Goal: Task Accomplishment & Management: Manage account settings

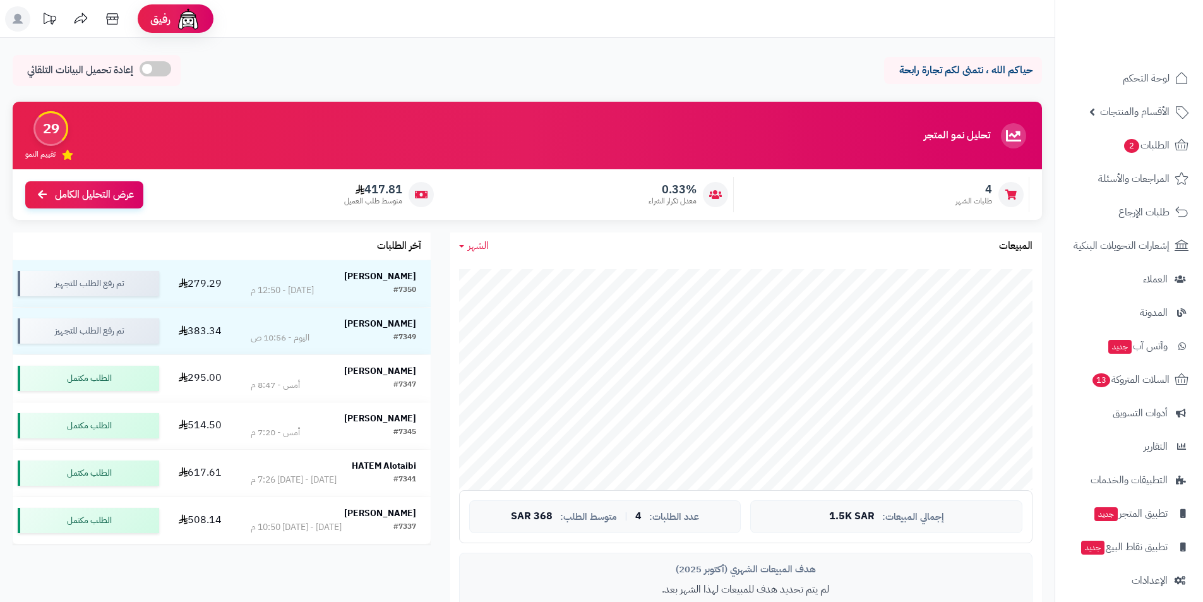
scroll to position [126, 0]
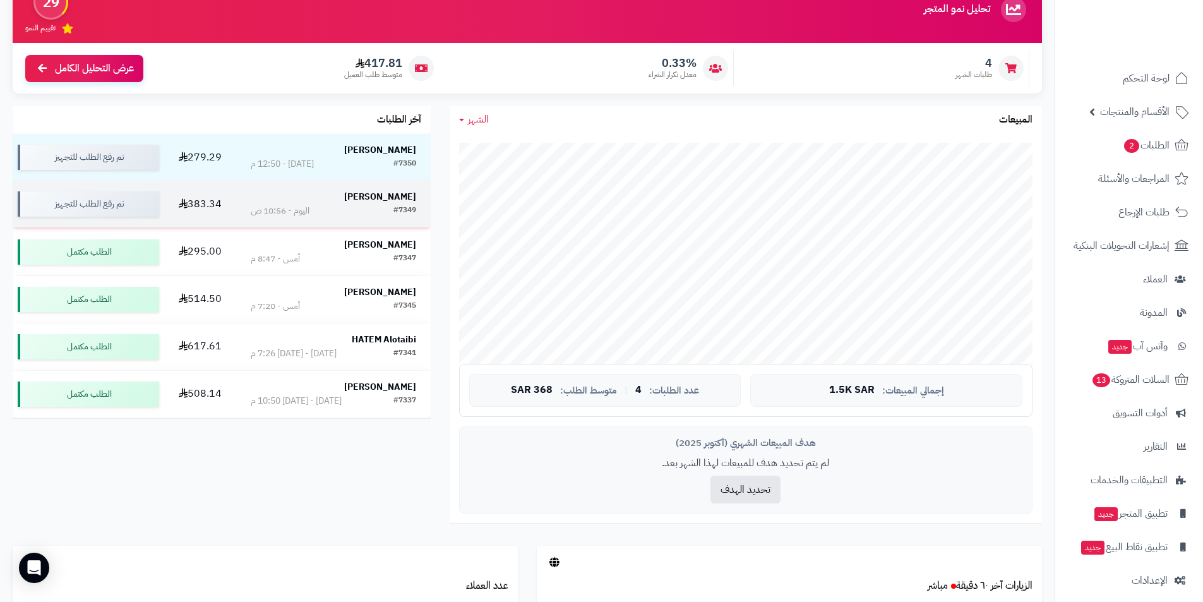
click at [370, 199] on strong "فيصل المطيري" at bounding box center [380, 196] width 72 height 13
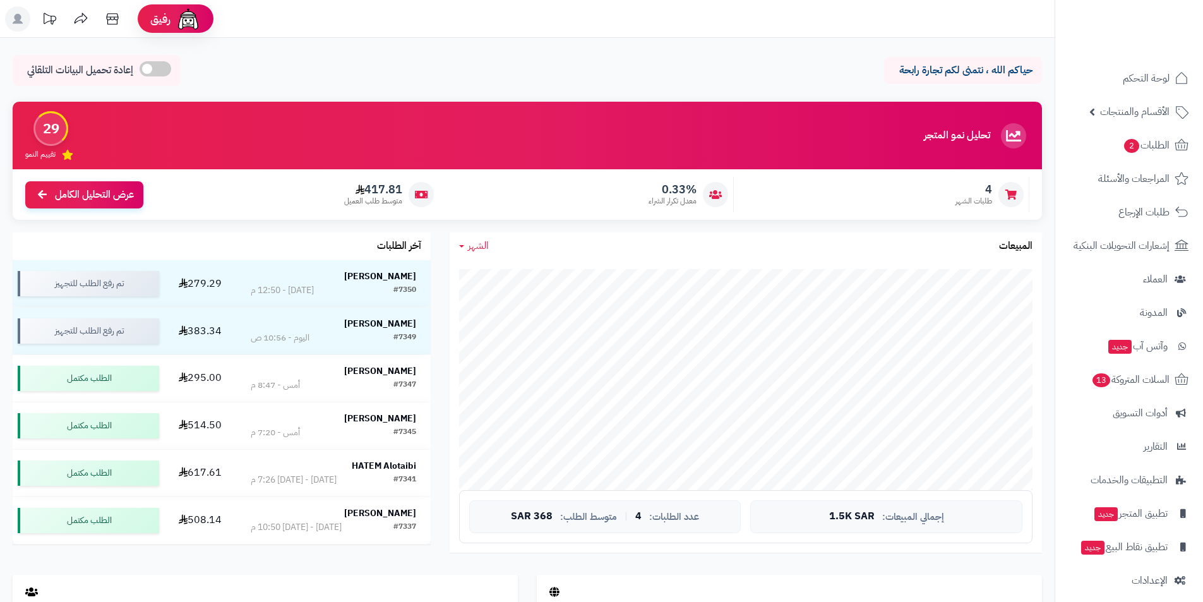
scroll to position [126, 0]
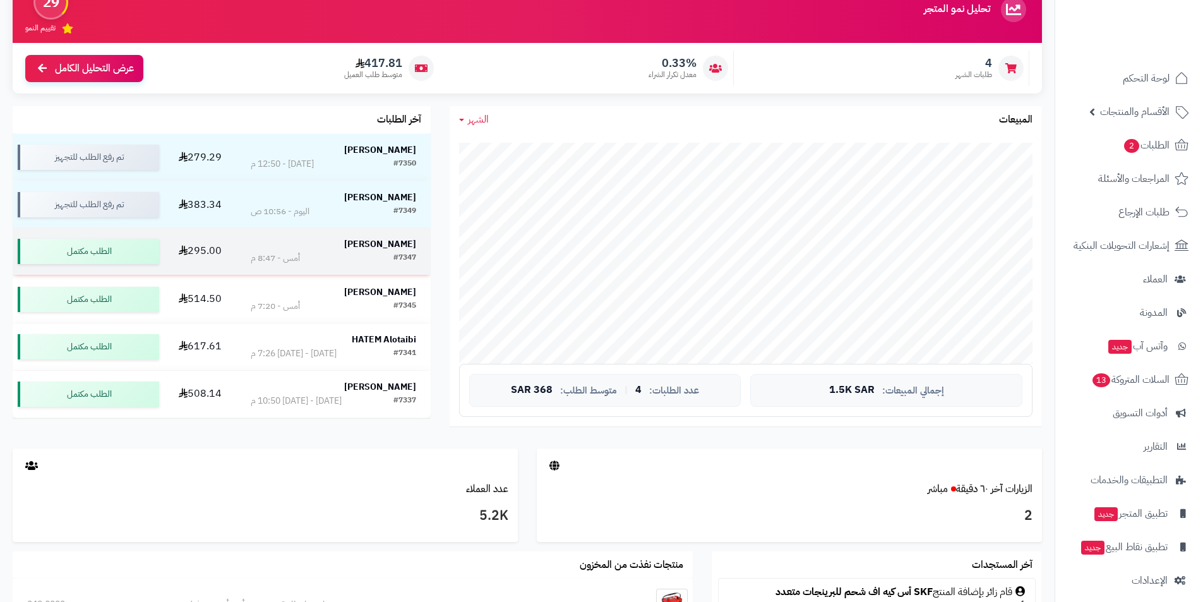
click at [407, 241] on strong "فهد سبعي" at bounding box center [380, 243] width 72 height 13
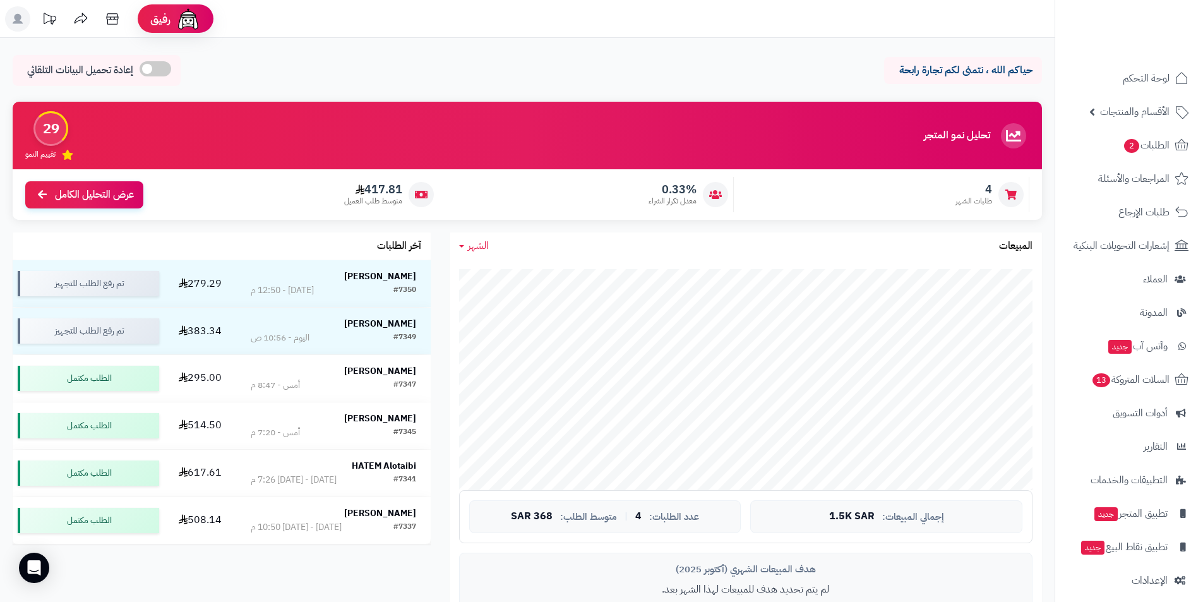
scroll to position [126, 0]
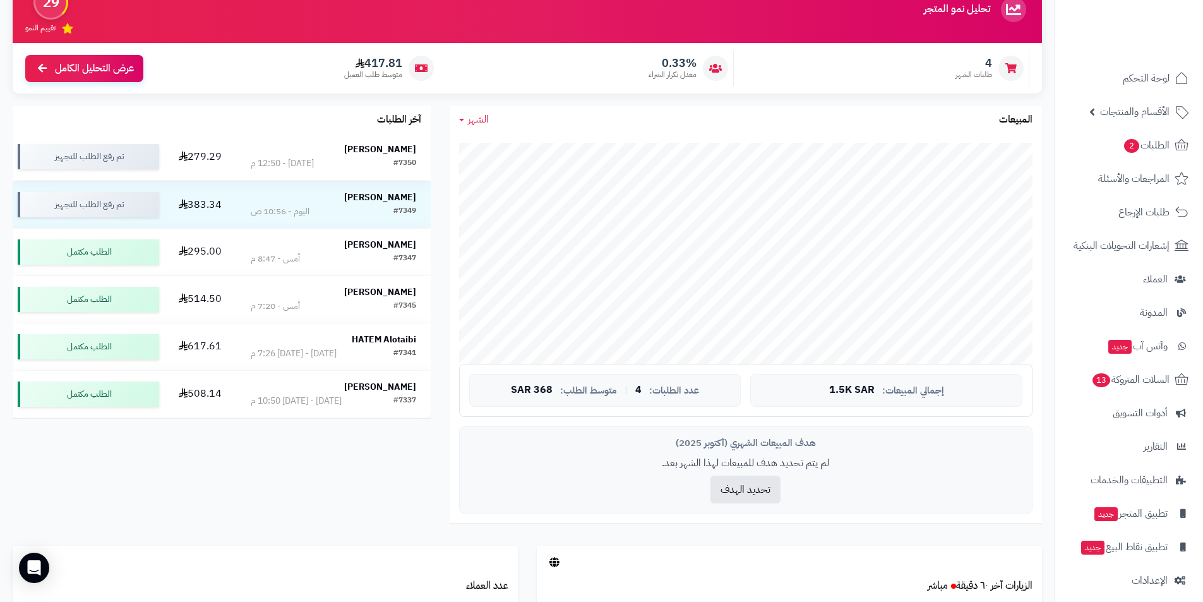
click at [395, 145] on strong "[PERSON_NAME]" at bounding box center [380, 149] width 72 height 13
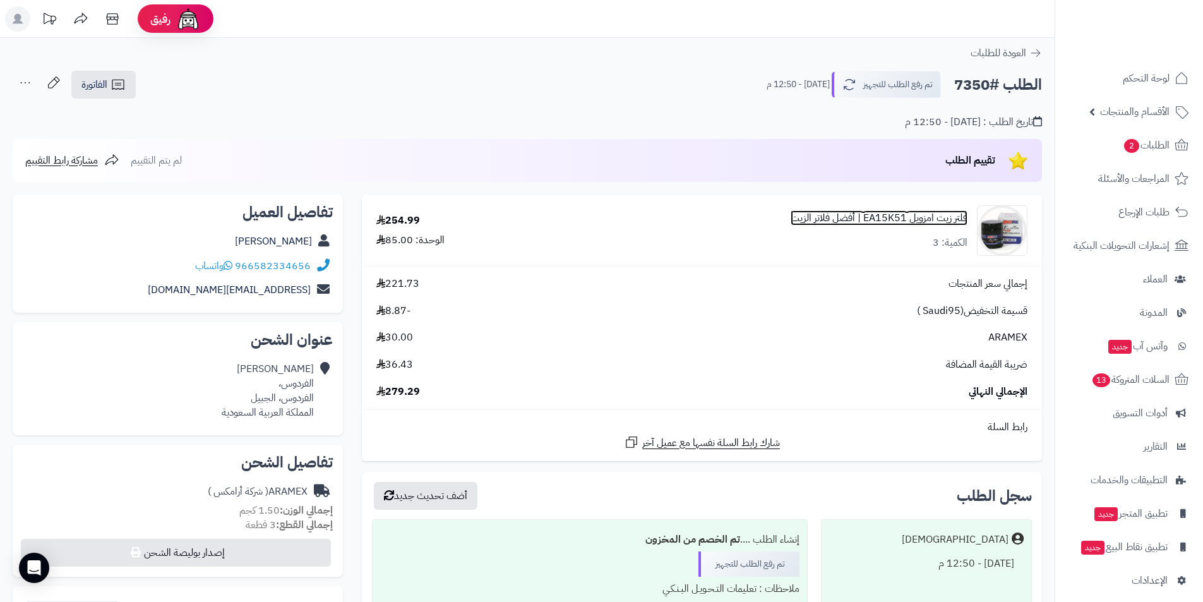
click at [880, 218] on link "فلتر زيت امزويل EA15K51 | أفضل فلاتر الزيت" at bounding box center [879, 218] width 177 height 15
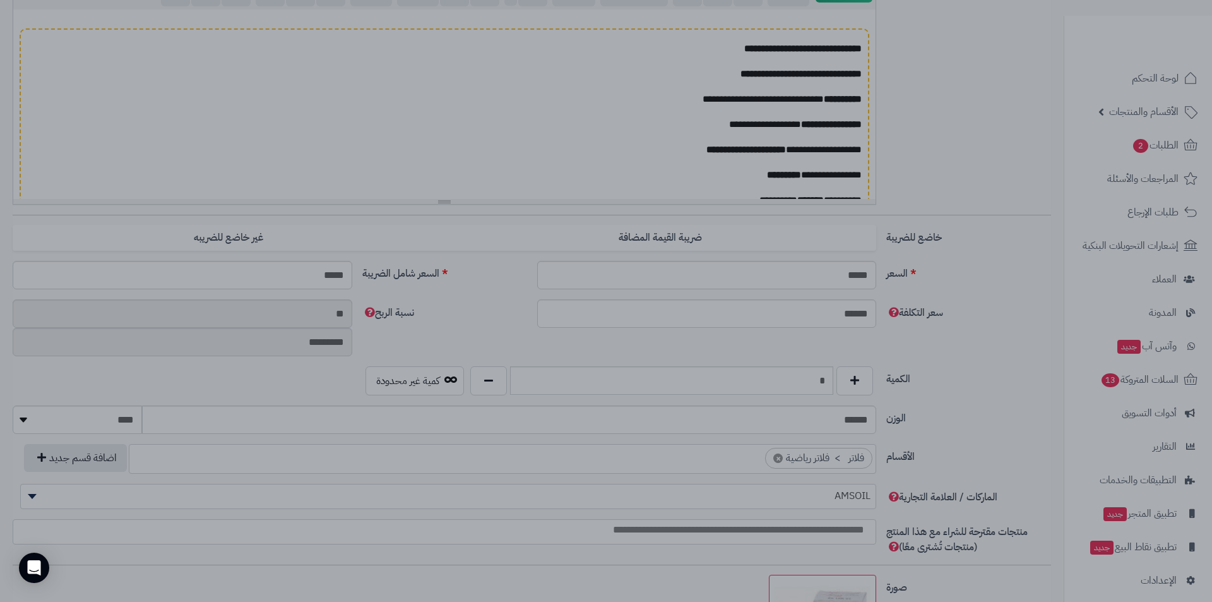
click at [403, 116] on div at bounding box center [606, 301] width 1212 height 602
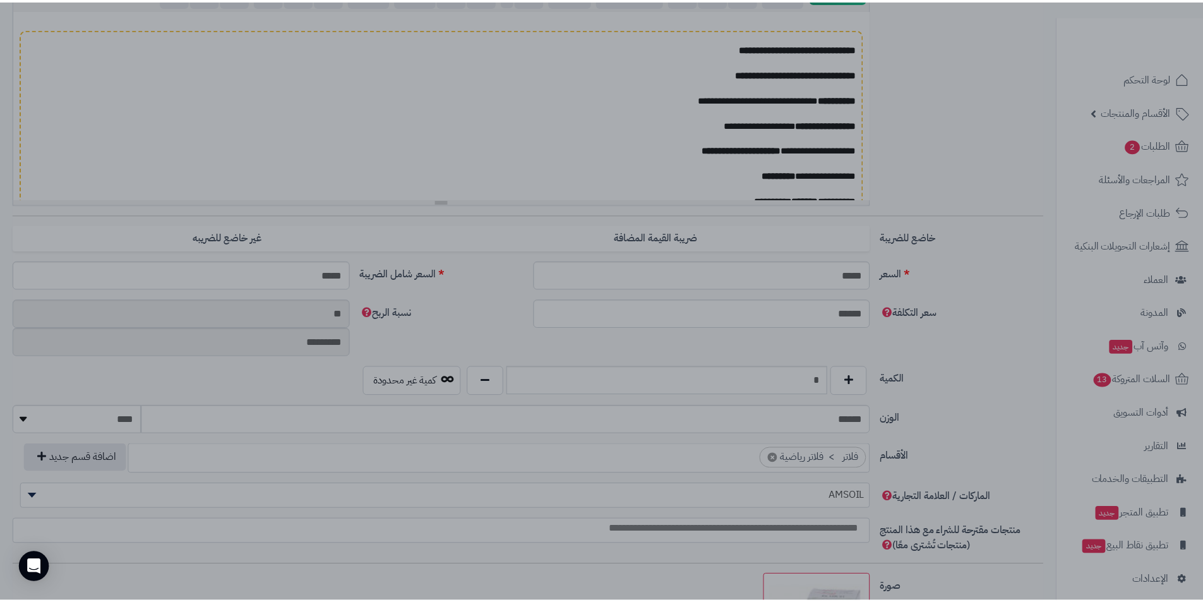
scroll to position [316, 0]
